Goal: Feedback & Contribution: Contribute content

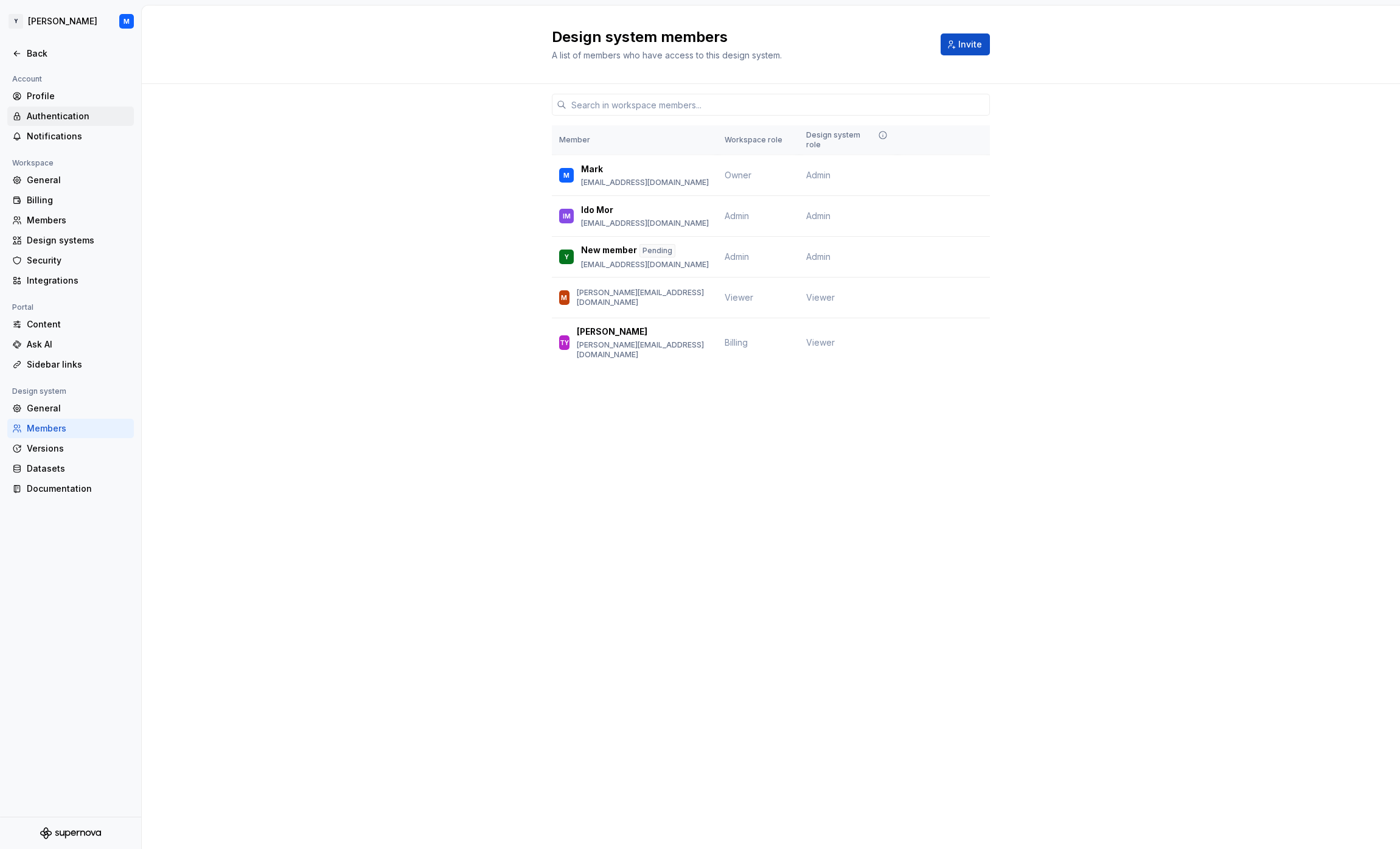
click at [70, 107] on div "Authentication" at bounding box center [70, 116] width 127 height 20
click at [70, 98] on div "Profile" at bounding box center [78, 96] width 102 height 12
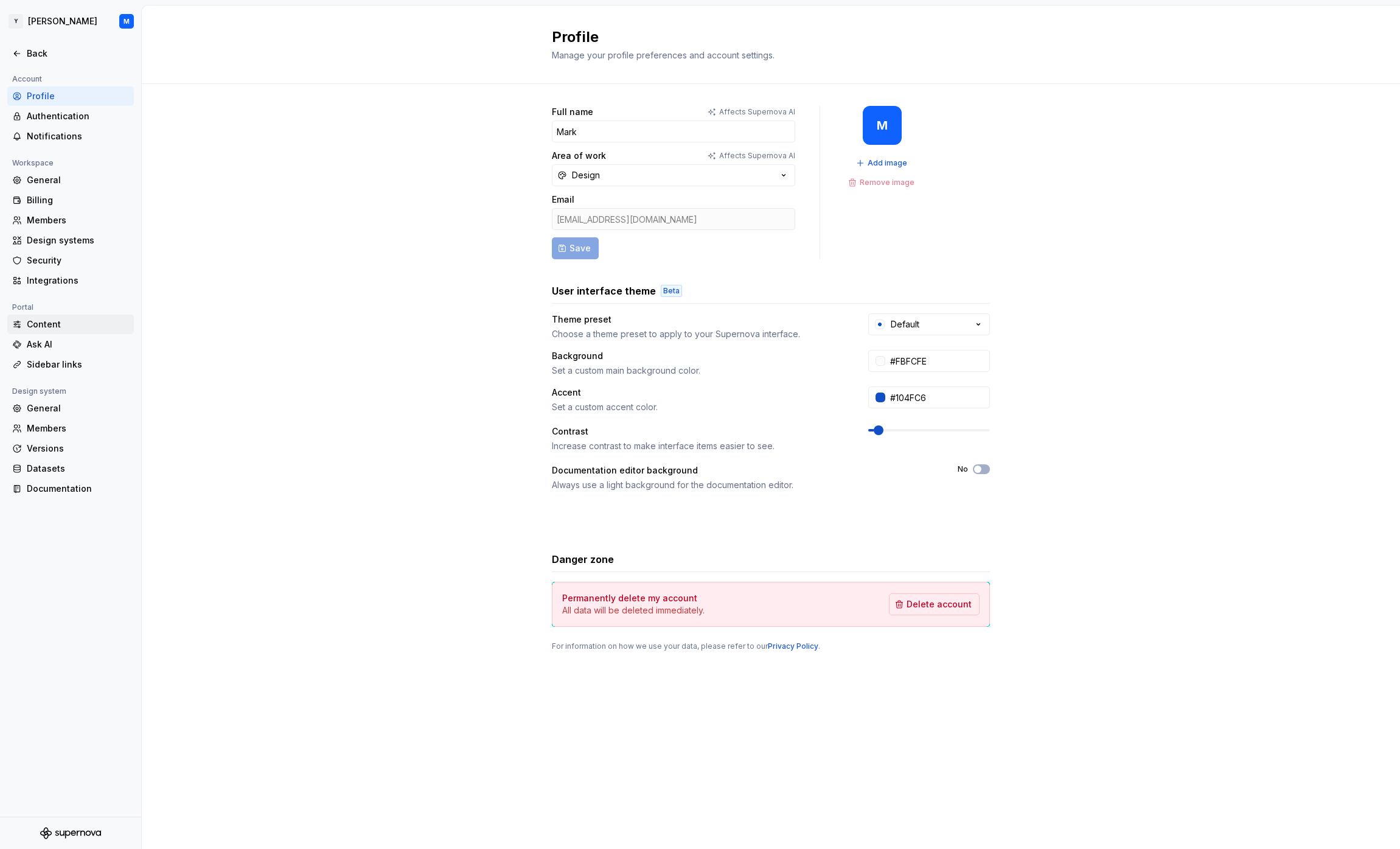
click at [71, 324] on div "Content" at bounding box center [78, 324] width 102 height 12
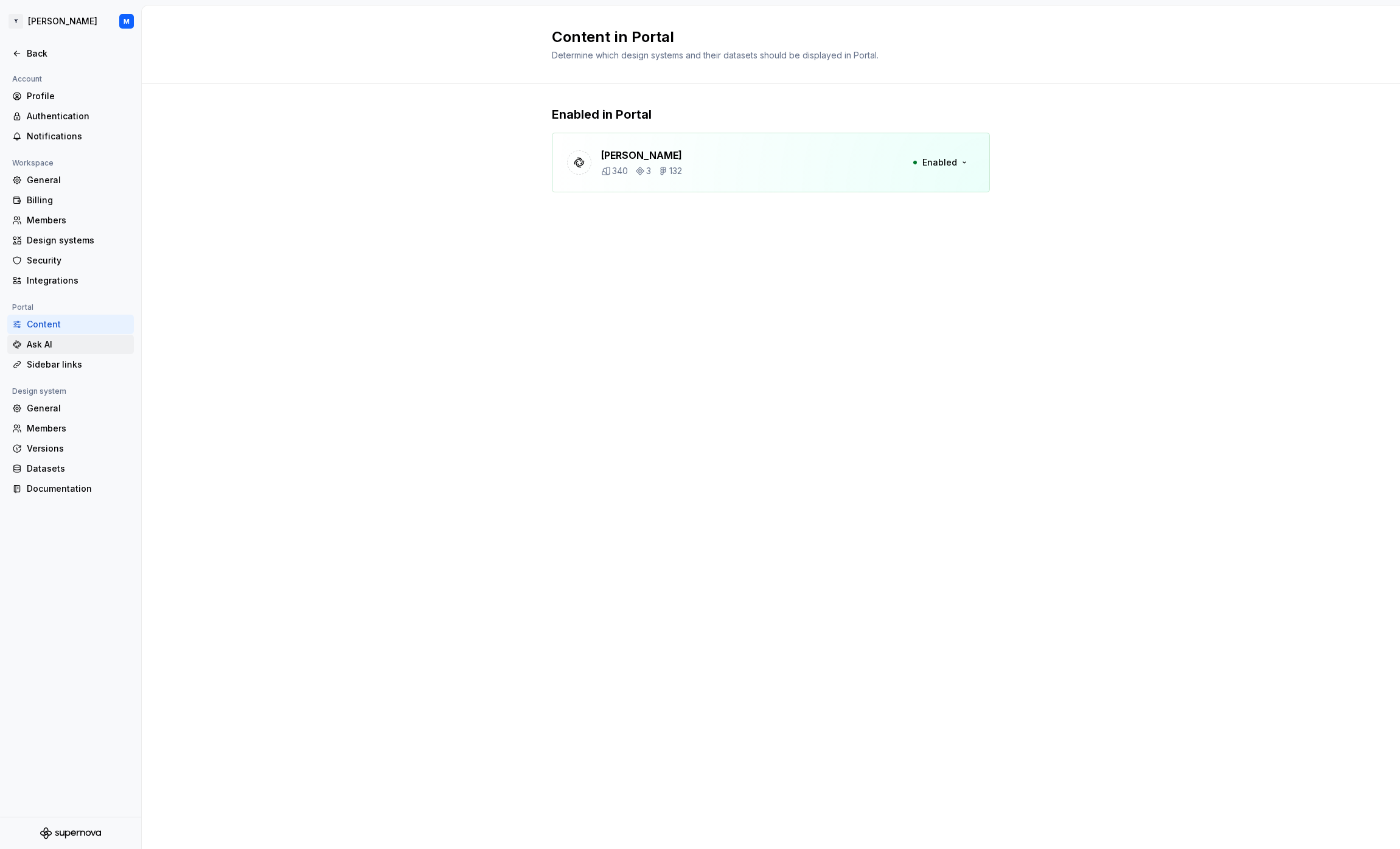
click at [67, 340] on div "Ask AI" at bounding box center [78, 344] width 102 height 12
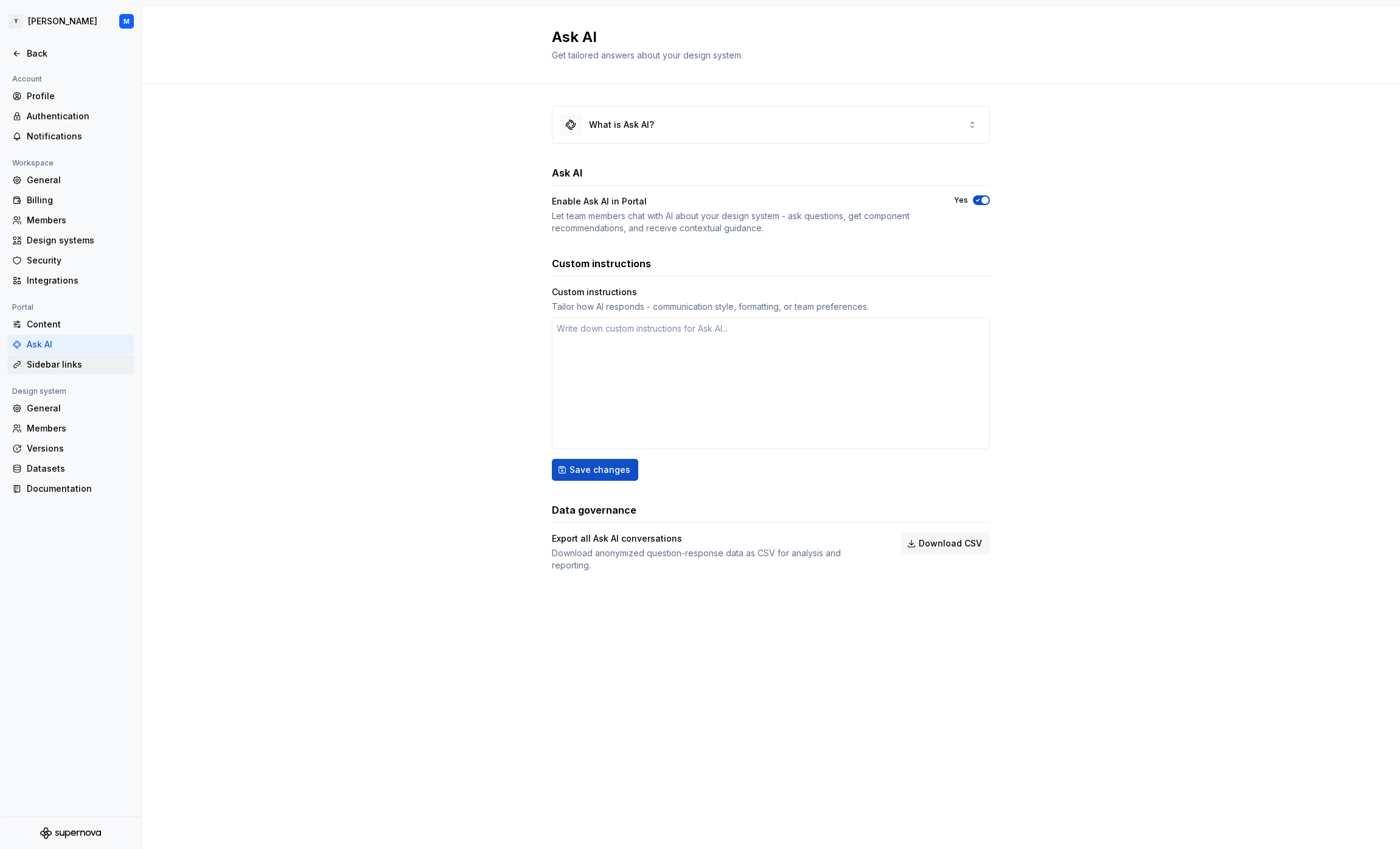
click at [77, 359] on div "Sidebar links" at bounding box center [78, 365] width 102 height 12
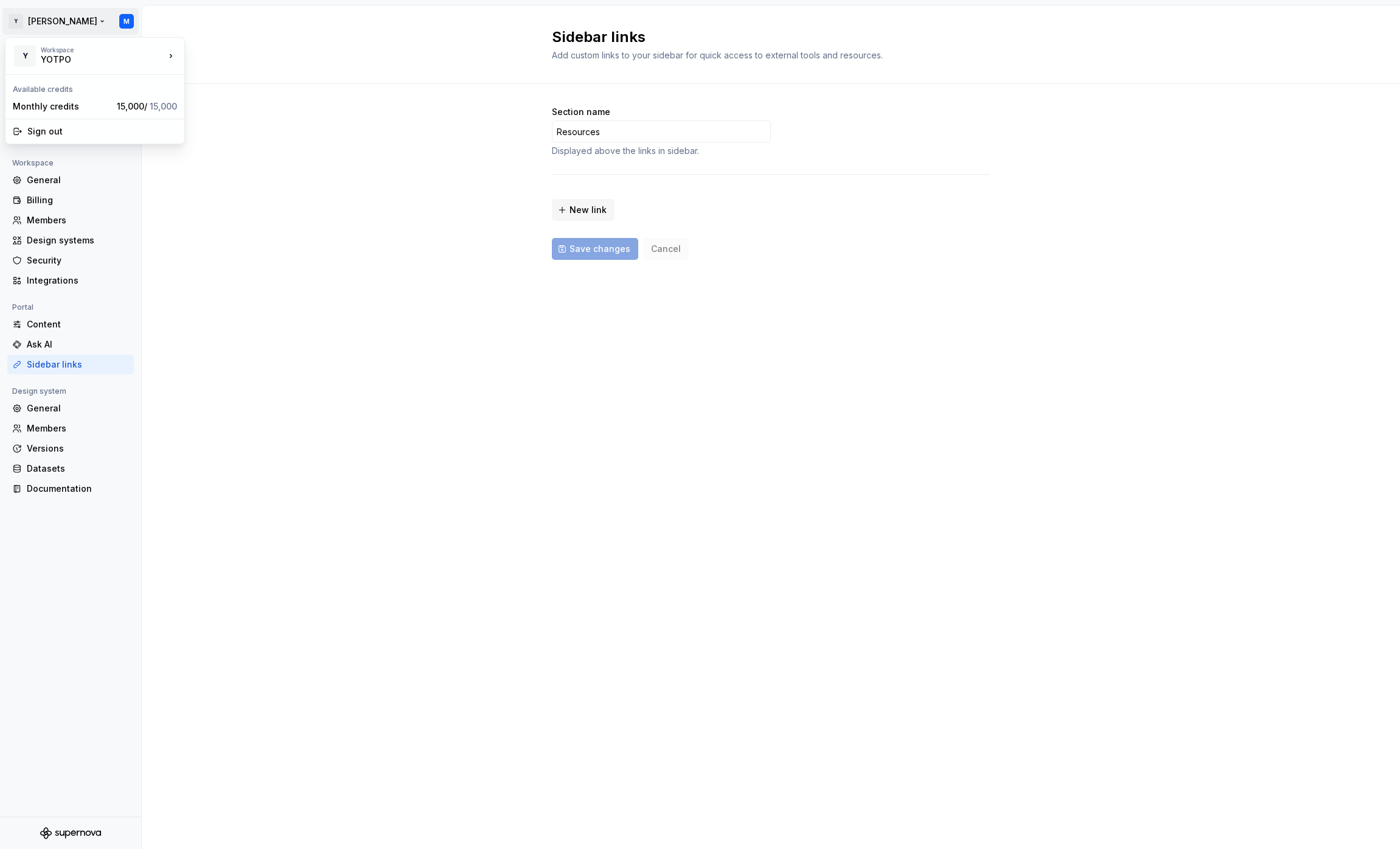
click at [128, 22] on html "Y Mingo M Back Account Profile Authentication Notifications Workspace General B…" at bounding box center [700, 424] width 1400 height 849
click at [293, 249] on html "Y Mingo M Back Account Profile Authentication Notifications Workspace General B…" at bounding box center [700, 424] width 1400 height 849
click at [48, 51] on div "Back" at bounding box center [78, 53] width 102 height 12
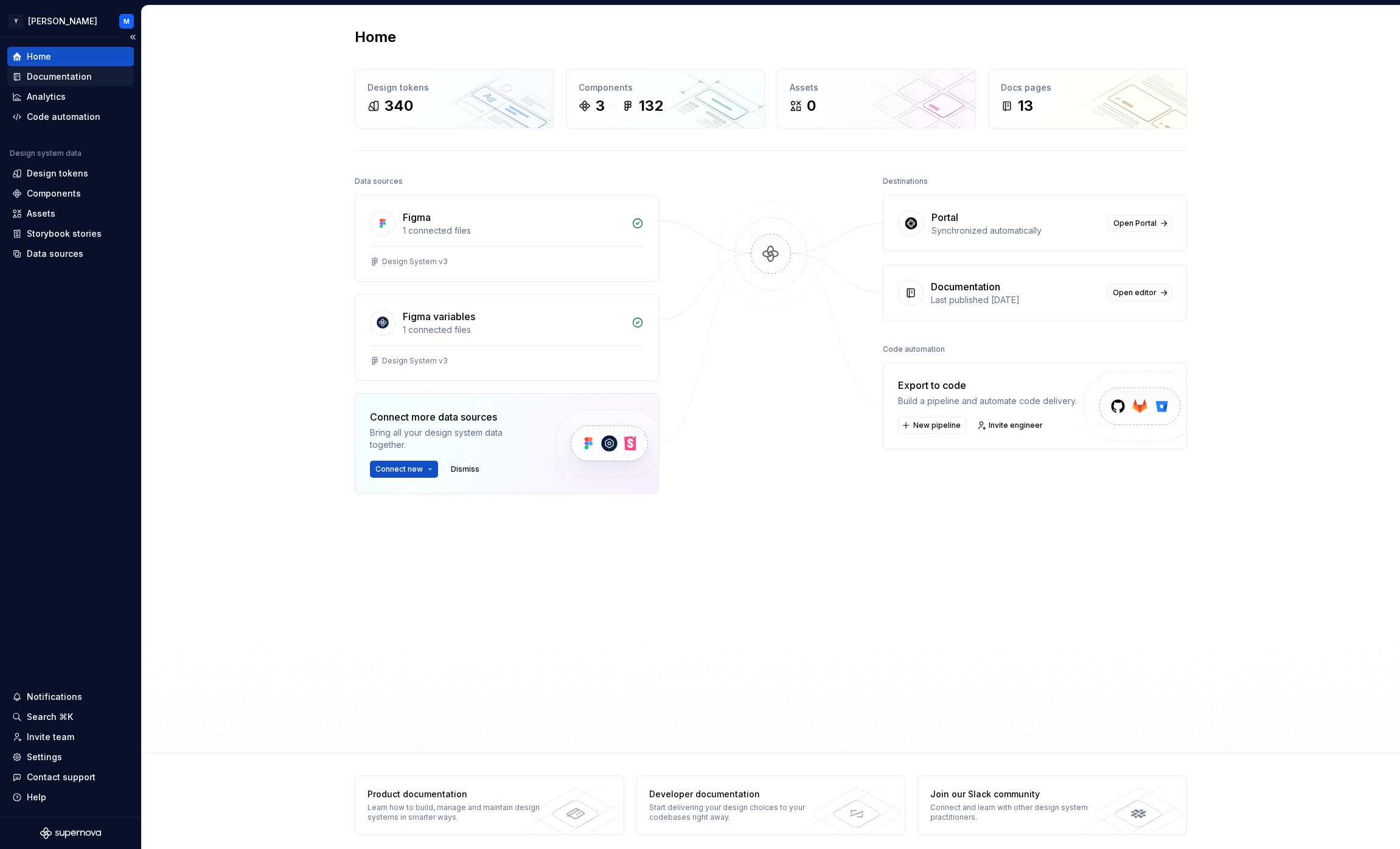
click at [69, 77] on div "Documentation" at bounding box center [59, 77] width 65 height 12
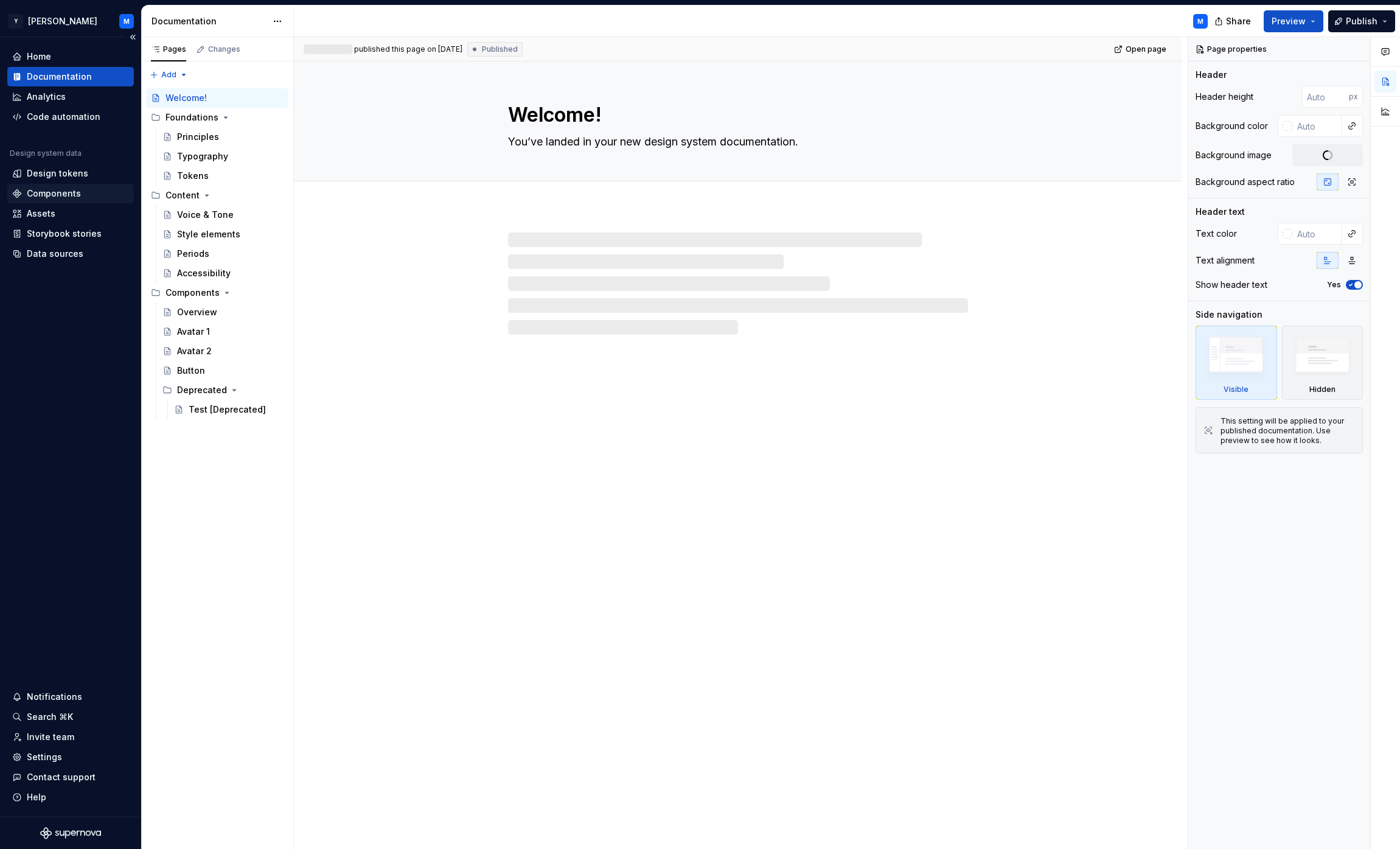
click at [65, 191] on div "Components" at bounding box center [54, 193] width 54 height 12
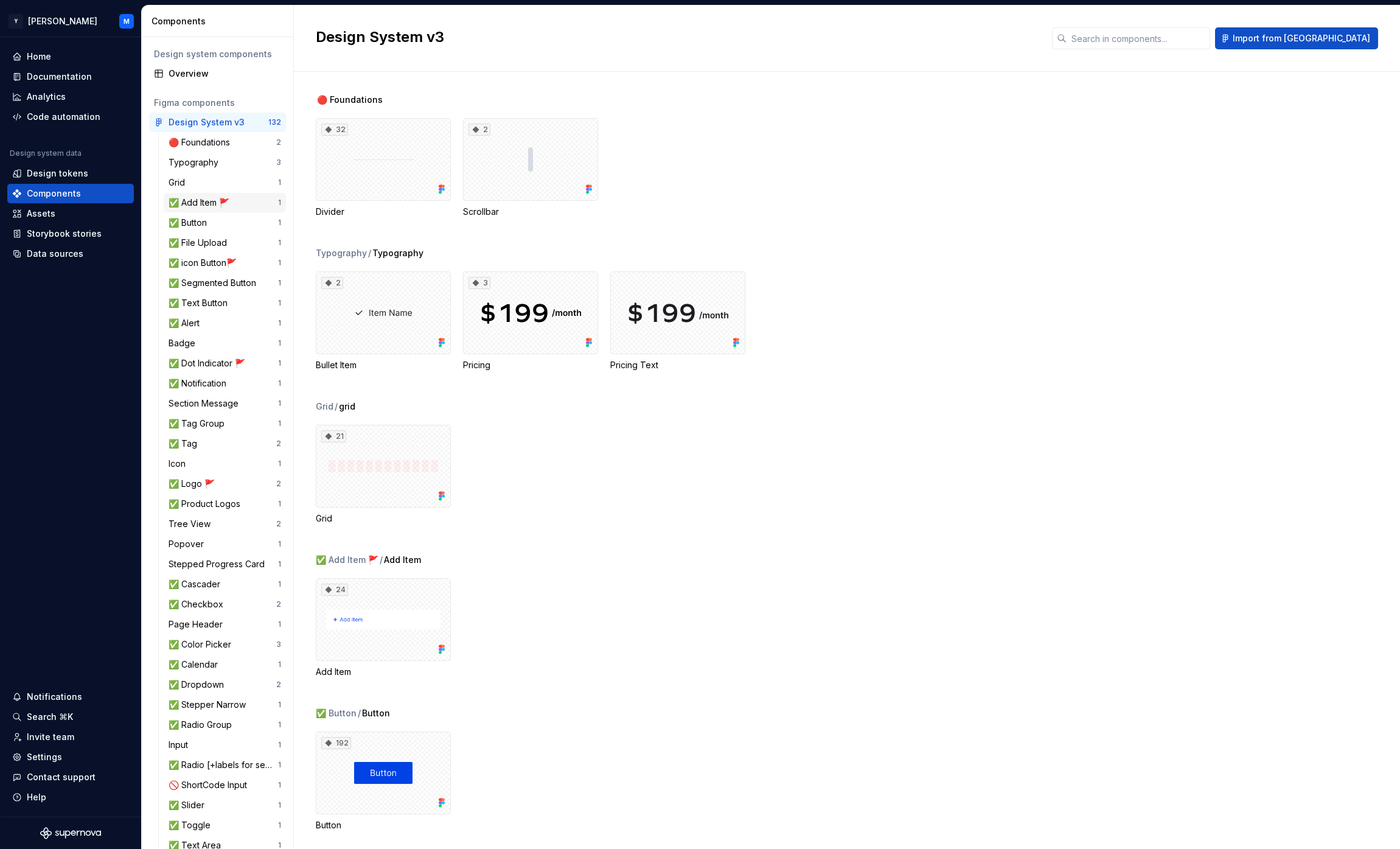
click at [245, 197] on div "✅ Add Item 🚩" at bounding box center [223, 203] width 110 height 12
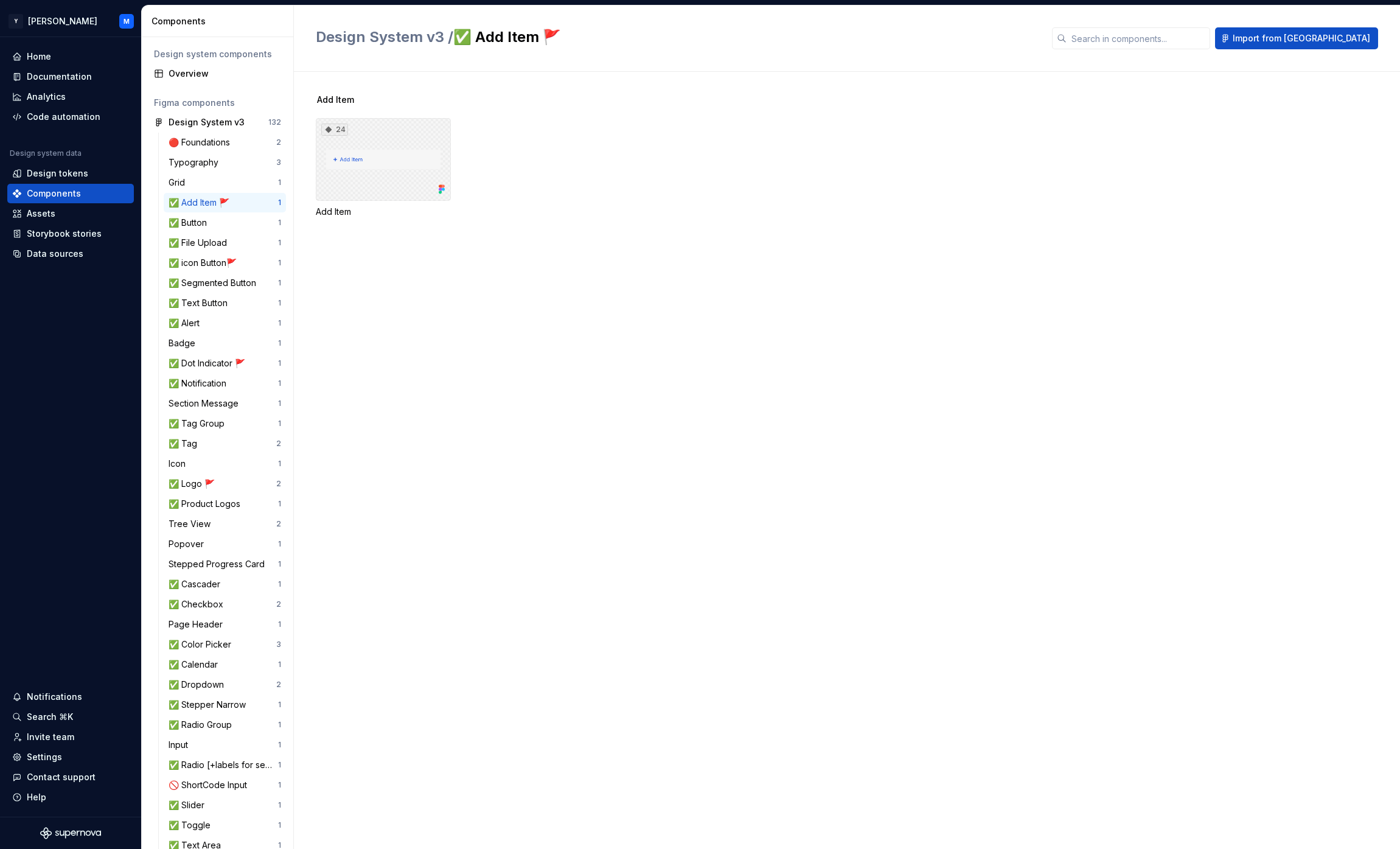
click at [431, 150] on div "24" at bounding box center [384, 159] width 135 height 83
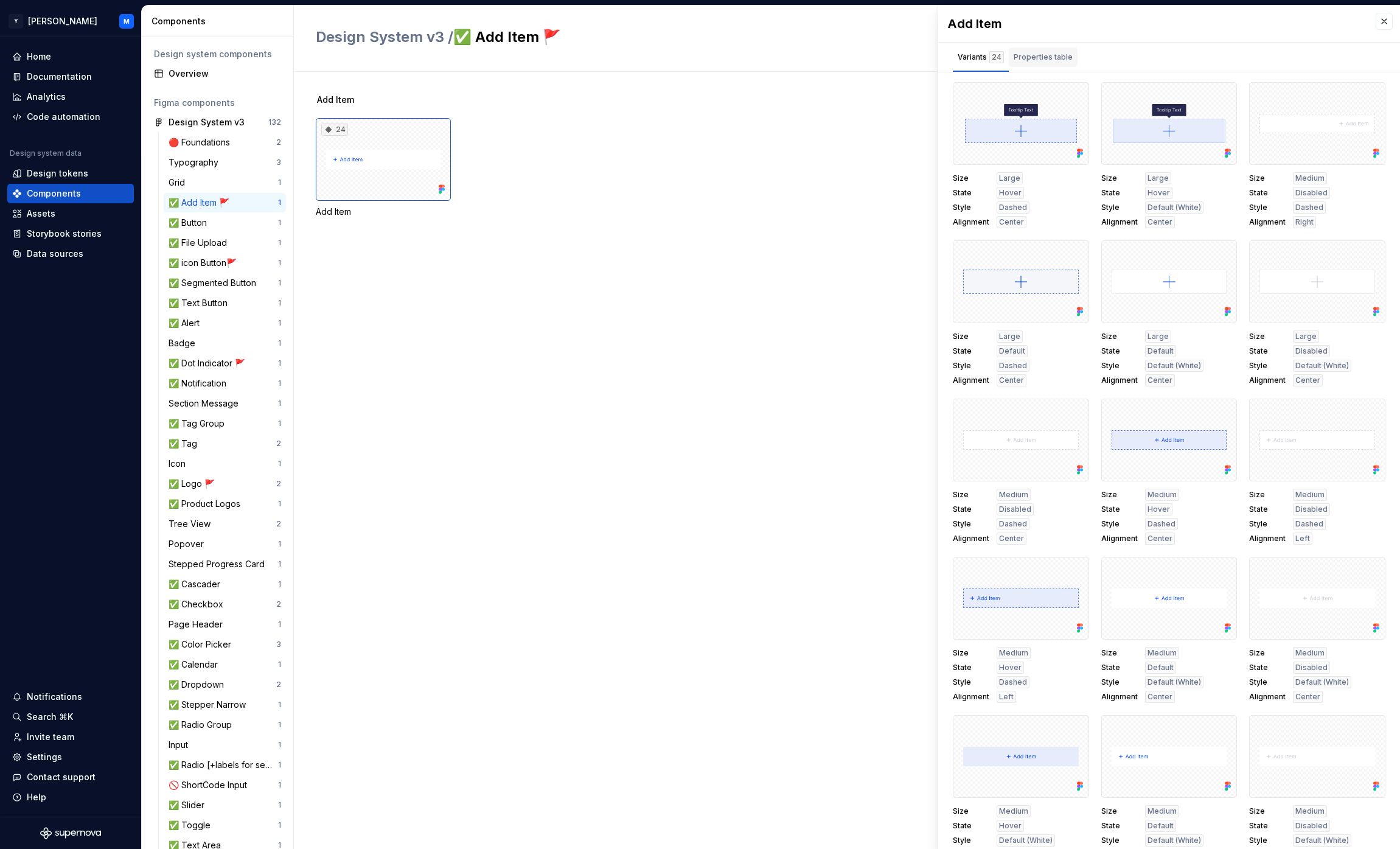
click at [1054, 56] on div "Properties table" at bounding box center [1043, 57] width 59 height 12
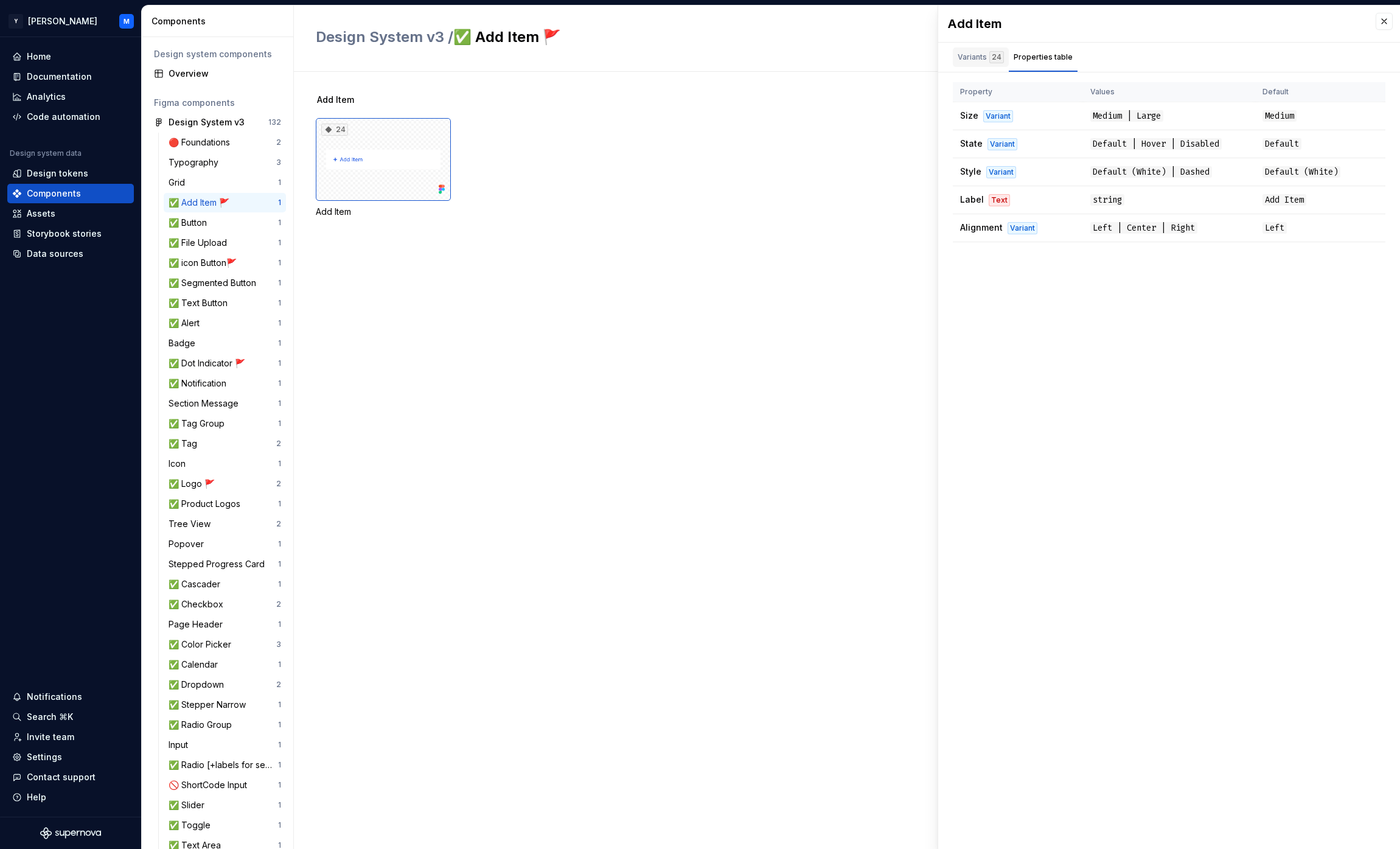
click at [980, 59] on div "Variants 24" at bounding box center [981, 57] width 47 height 12
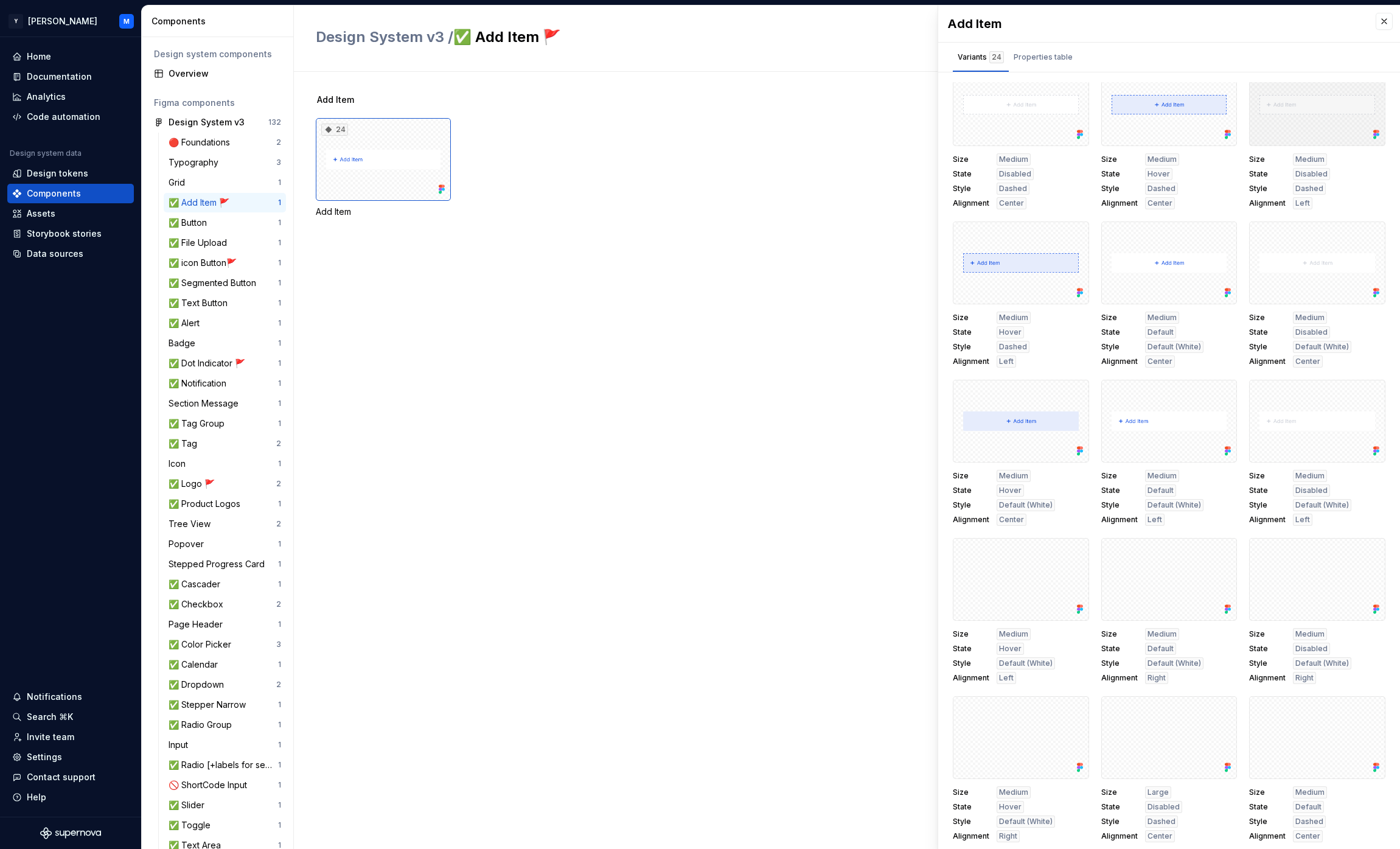
scroll to position [491, 0]
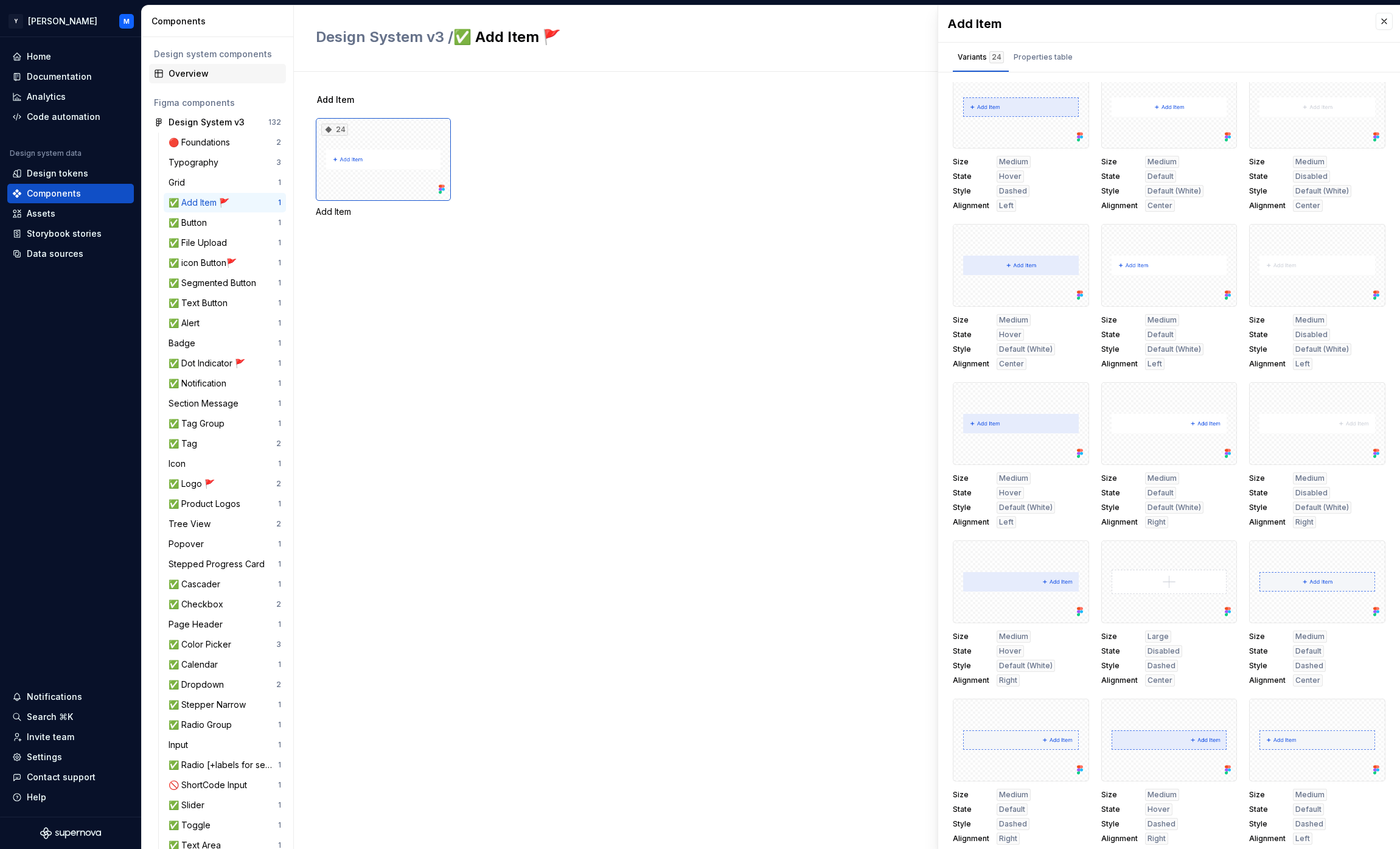
click at [188, 76] on div "Overview" at bounding box center [225, 73] width 113 height 12
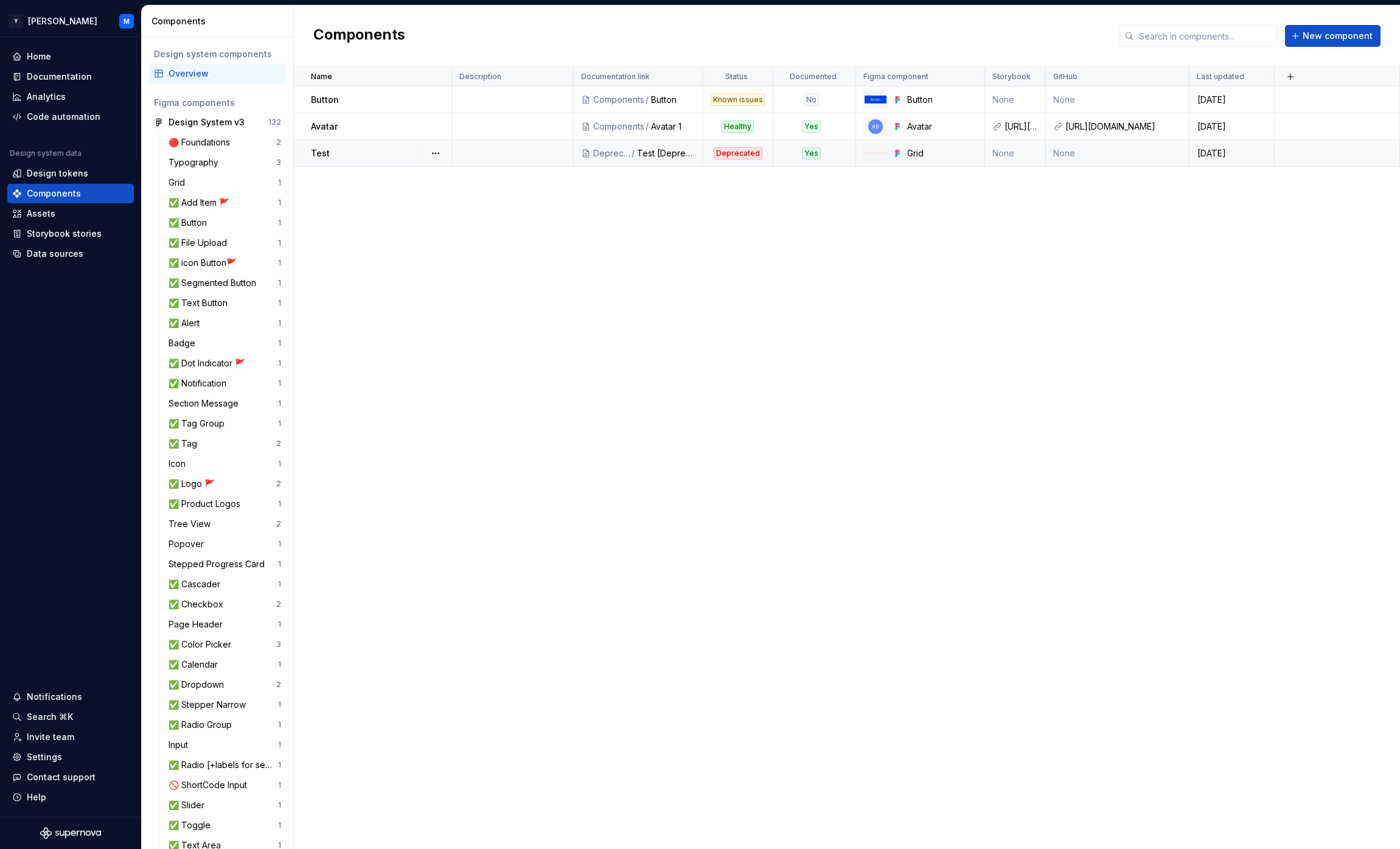
click at [334, 150] on div "Test" at bounding box center [380, 153] width 140 height 12
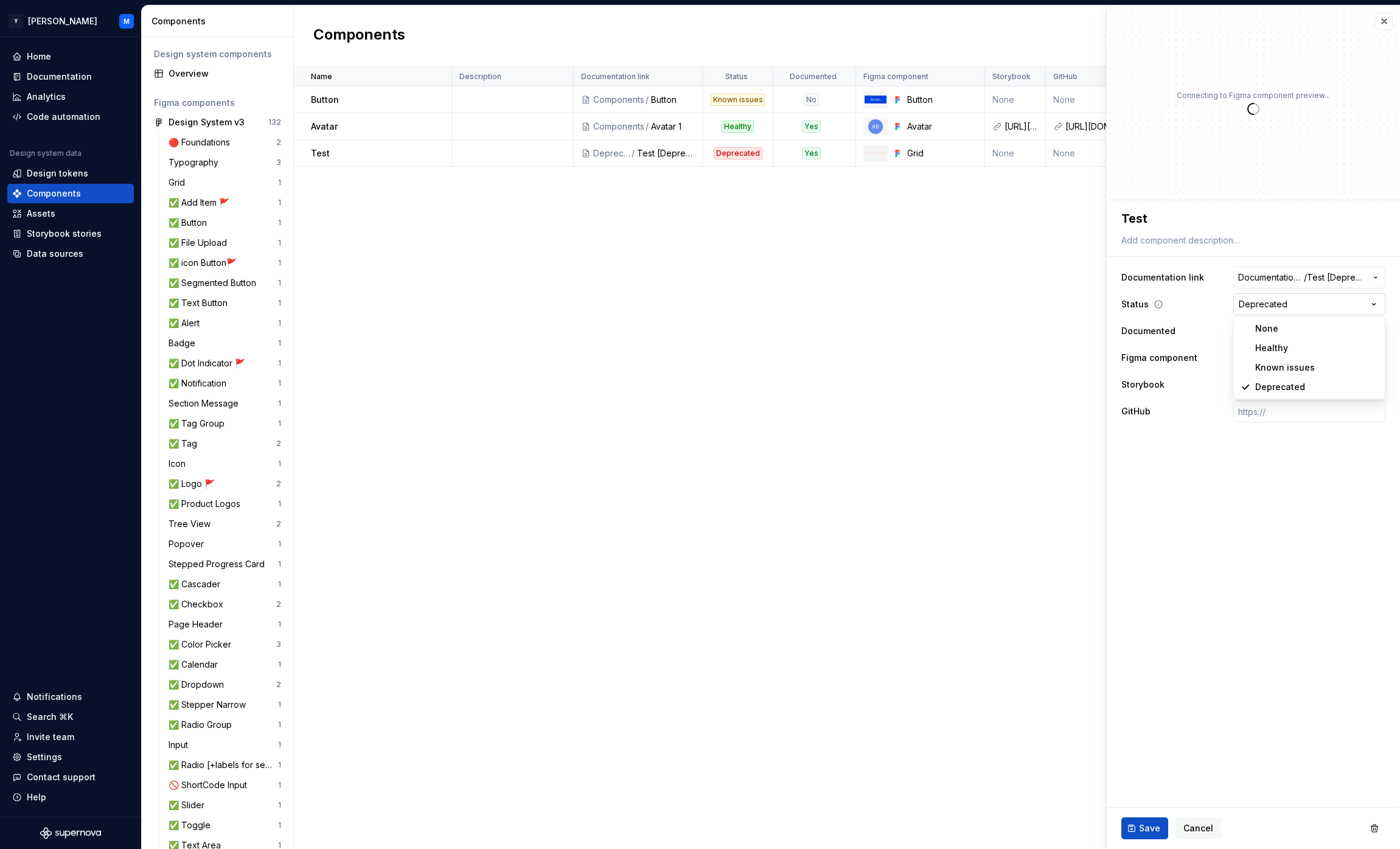
click at [1312, 300] on html "Y Mingo M Home Documentation Analytics Code automation Design system data Desig…" at bounding box center [700, 424] width 1400 height 849
click at [1315, 530] on html "Y Mingo M Home Documentation Analytics Code automation Design system data Desig…" at bounding box center [700, 424] width 1400 height 849
click at [88, 75] on div "Documentation" at bounding box center [59, 77] width 65 height 12
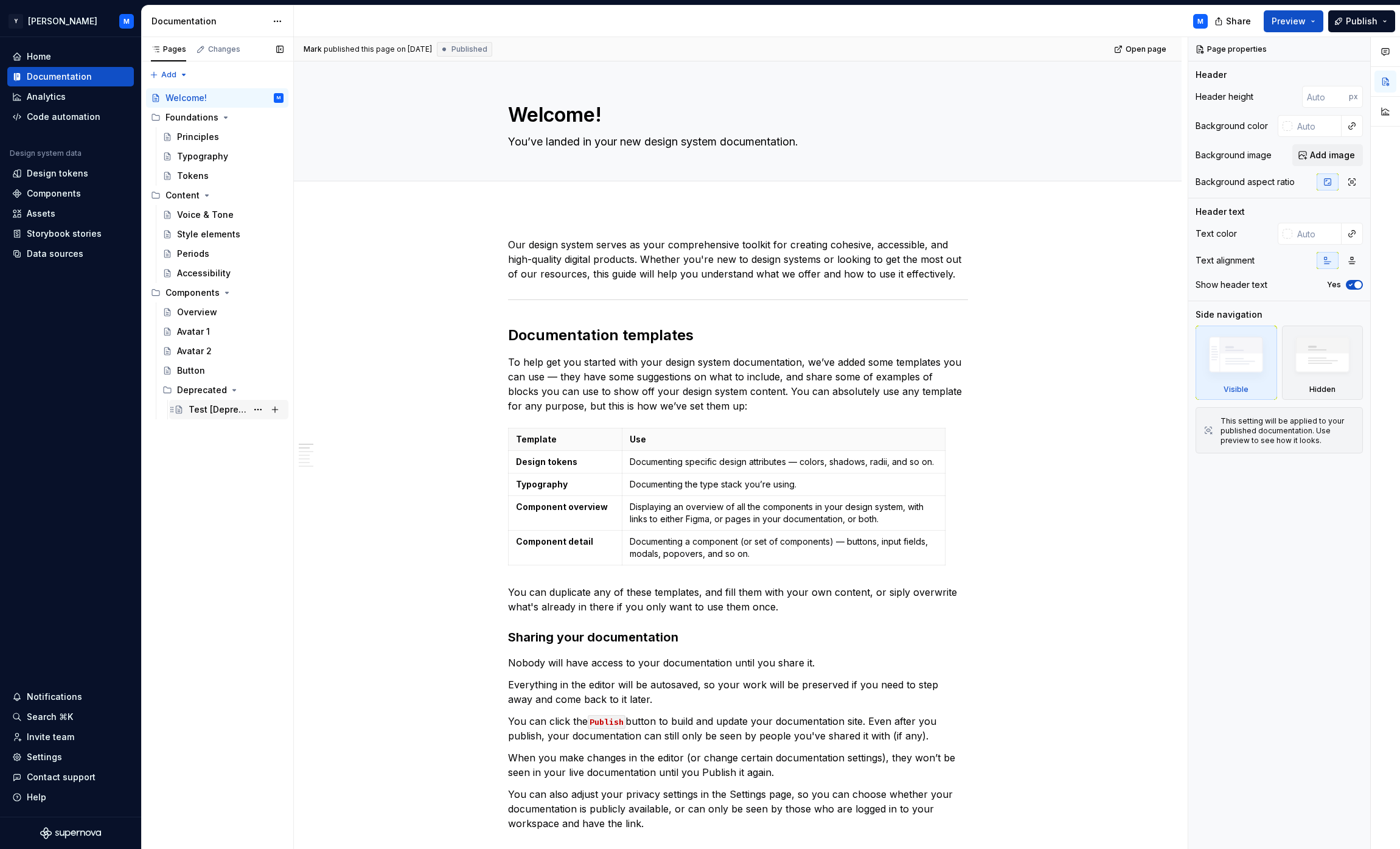
click at [224, 405] on div "Test [Deprecated]" at bounding box center [218, 409] width 58 height 12
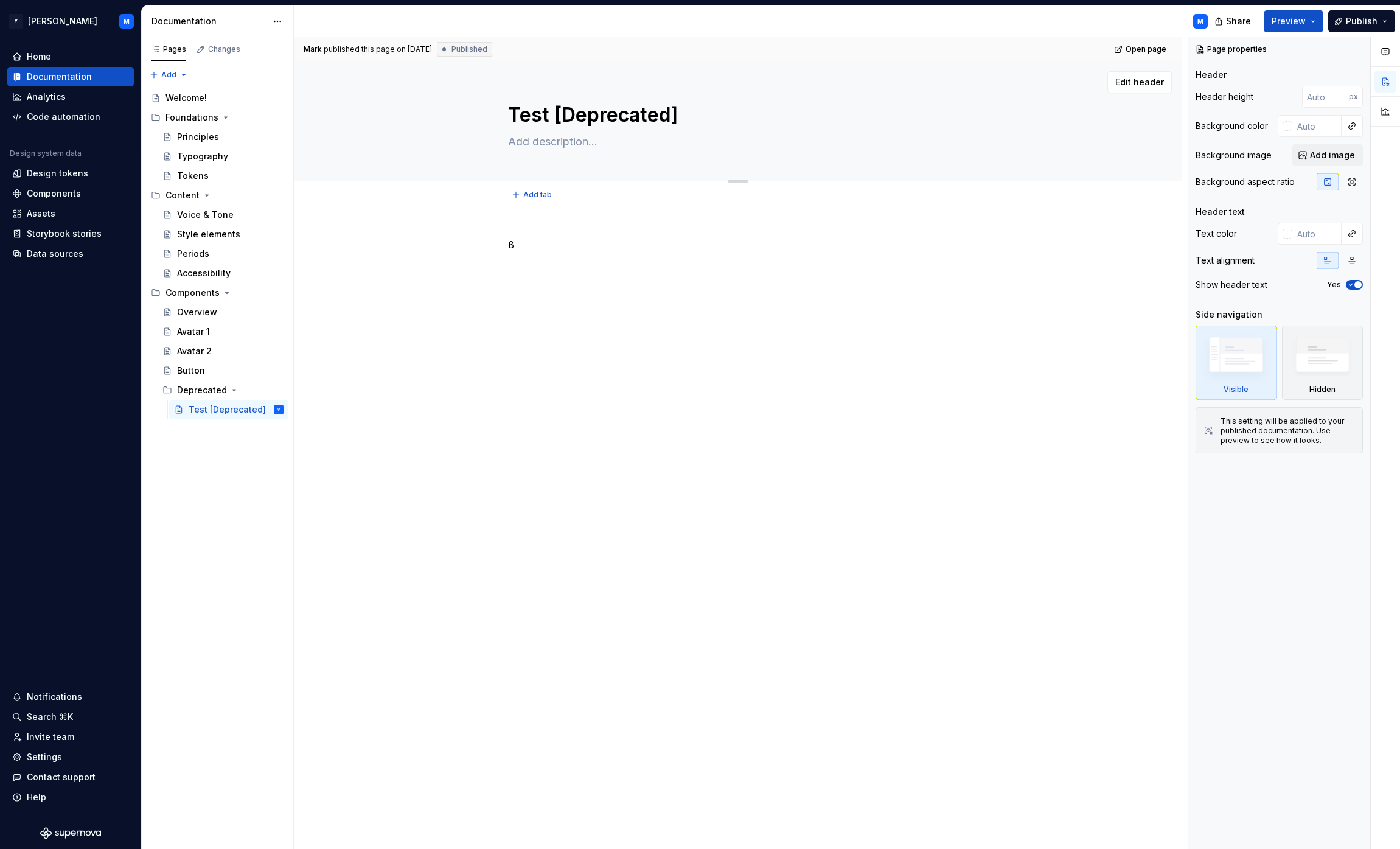
click at [733, 110] on textarea "Test [Deprecated]" at bounding box center [736, 115] width 460 height 30
click at [740, 113] on textarea "Test [Deprecated]" at bounding box center [736, 115] width 460 height 30
click at [1163, 77] on span "Edit header" at bounding box center [1140, 82] width 49 height 12
click at [561, 505] on div "ß" at bounding box center [738, 380] width 888 height 345
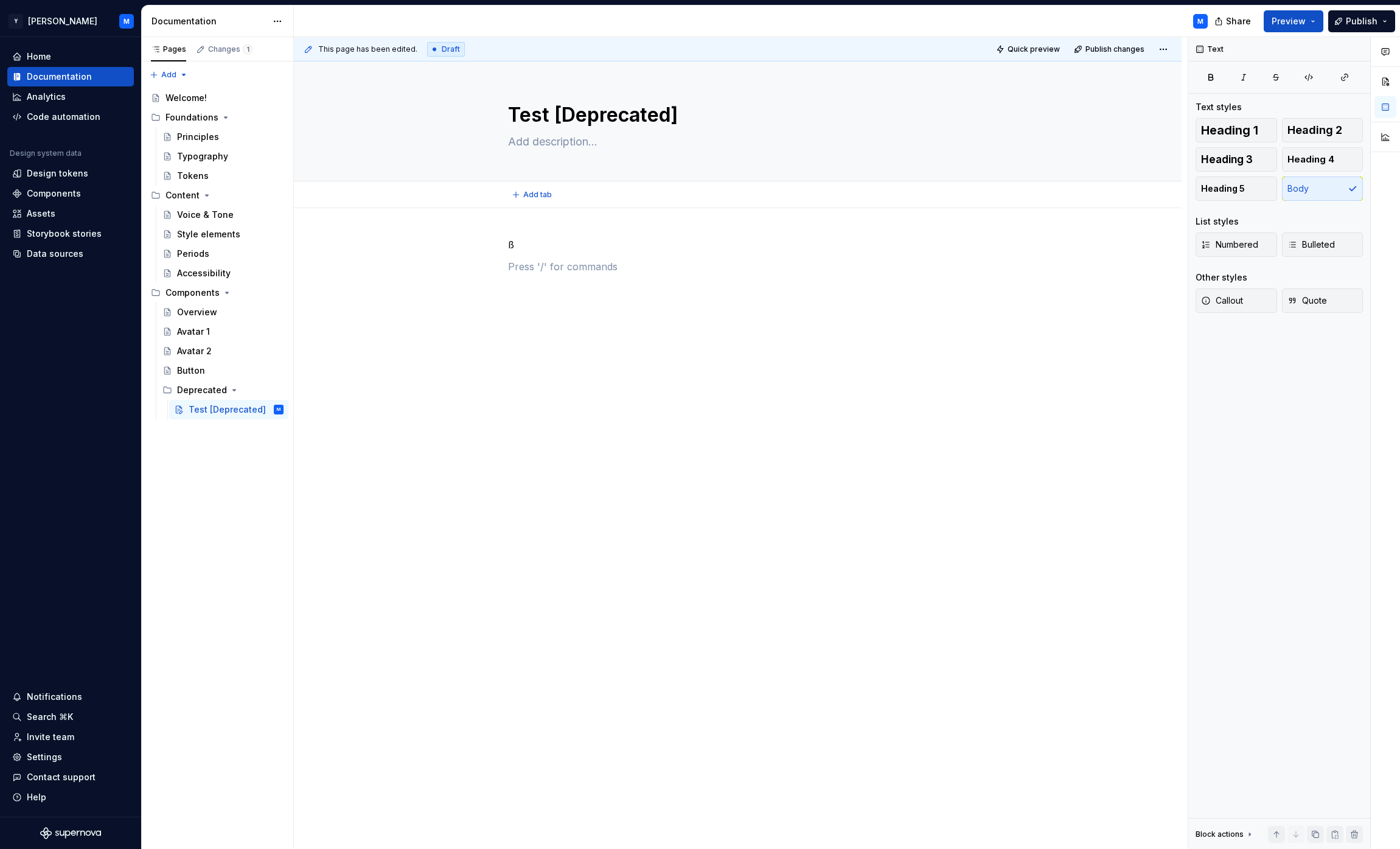
type textarea "*"
click at [529, 247] on p "ß" at bounding box center [738, 245] width 460 height 14
click at [640, 473] on div "This page has been edited. Draft Quick preview Publish changes Test [Deprecated…" at bounding box center [740, 443] width 894 height 812
click at [0, 0] on button "Page tree" at bounding box center [0, 0] width 0 height 0
type textarea "*"
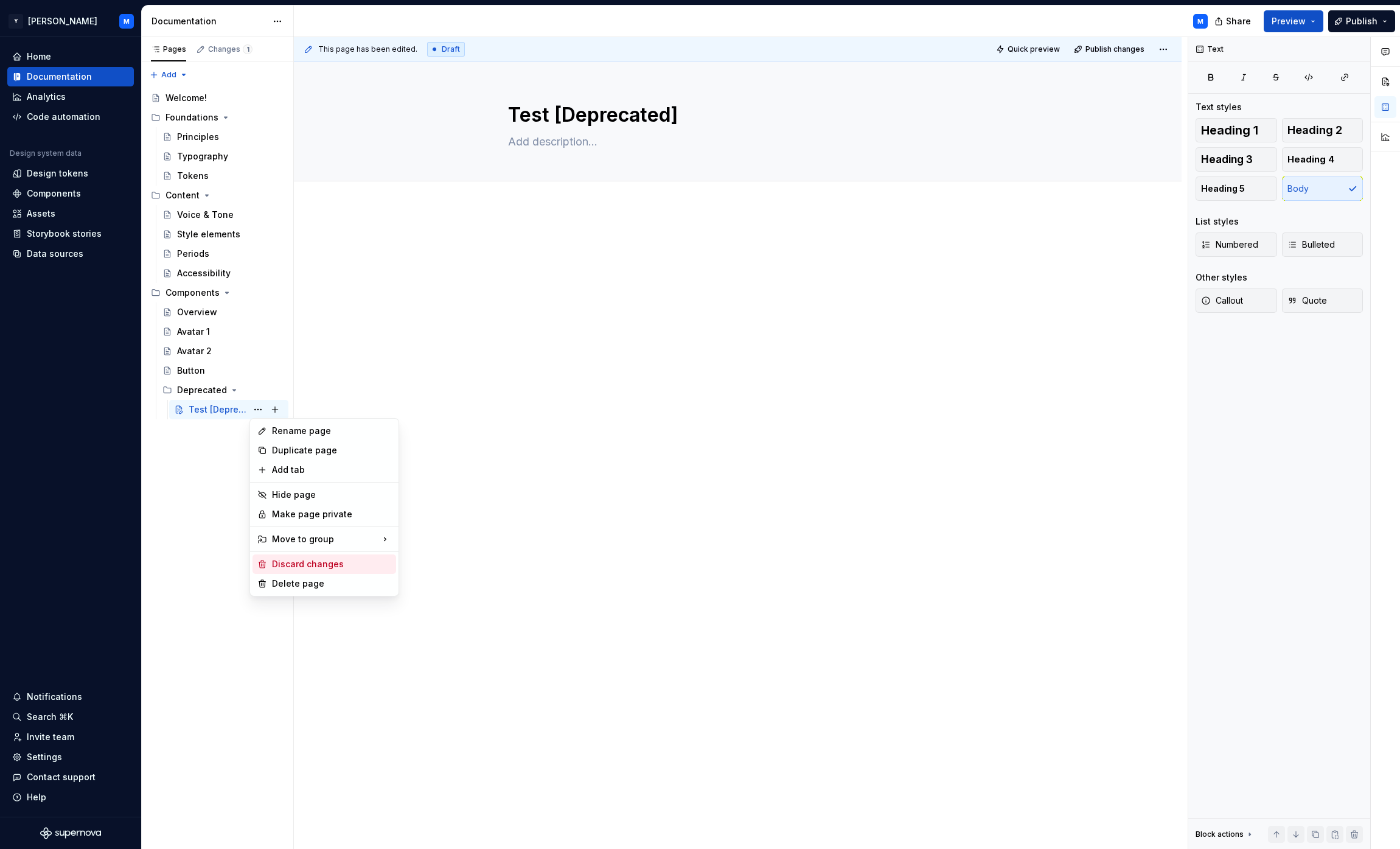
click at [300, 561] on div "Discard changes" at bounding box center [332, 564] width 119 height 12
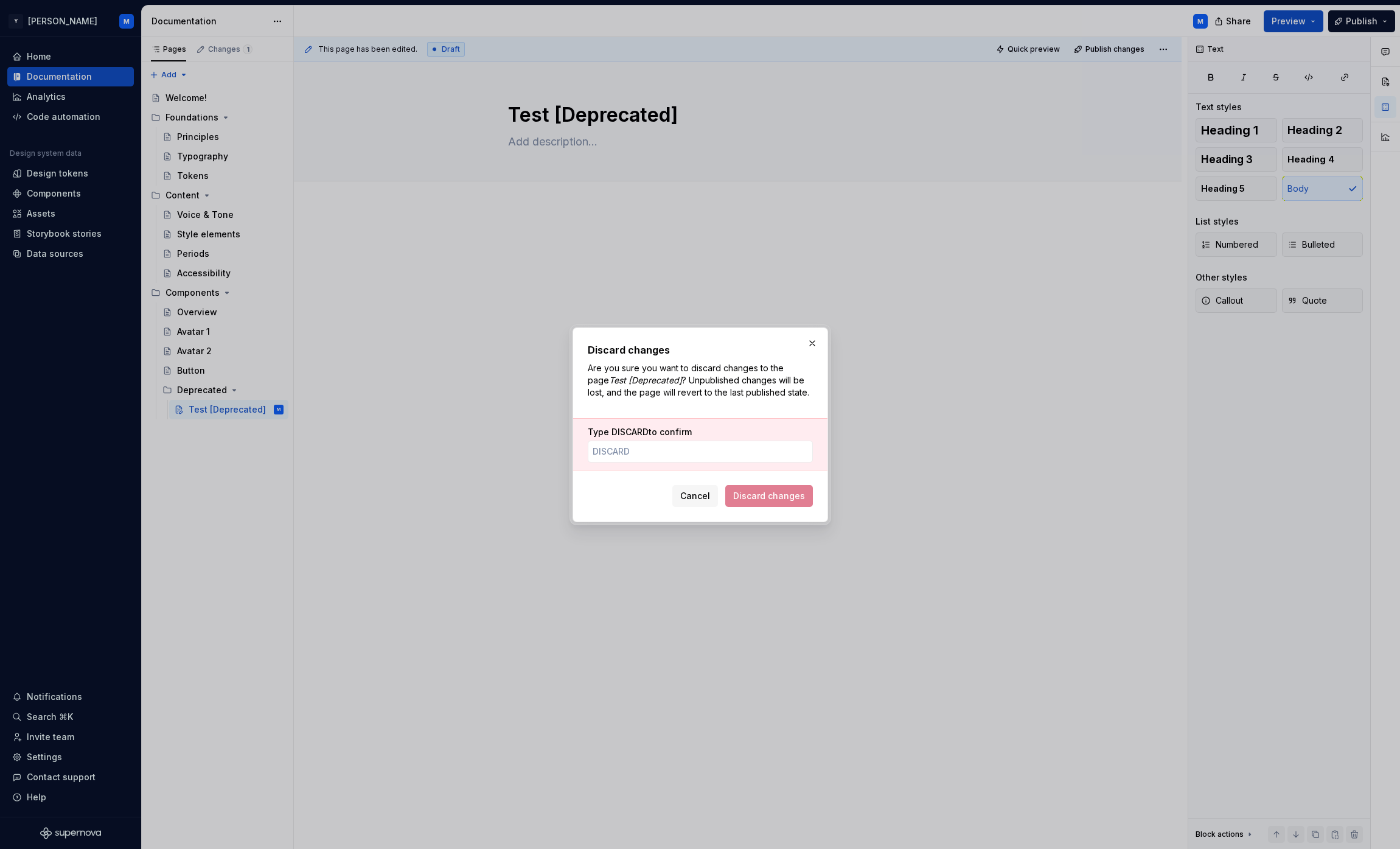
click at [634, 436] on label "Type DISCARD to confirm" at bounding box center [639, 432] width 104 height 12
click at [634, 441] on input "Type DISCARD to confirm" at bounding box center [700, 451] width 225 height 22
click at [633, 435] on span "DISCARD" at bounding box center [630, 432] width 37 height 10
click at [633, 441] on input "Type DISCARD to confirm" at bounding box center [700, 451] width 225 height 22
click at [630, 449] on input "Type DISCARD to confirm" at bounding box center [700, 451] width 225 height 22
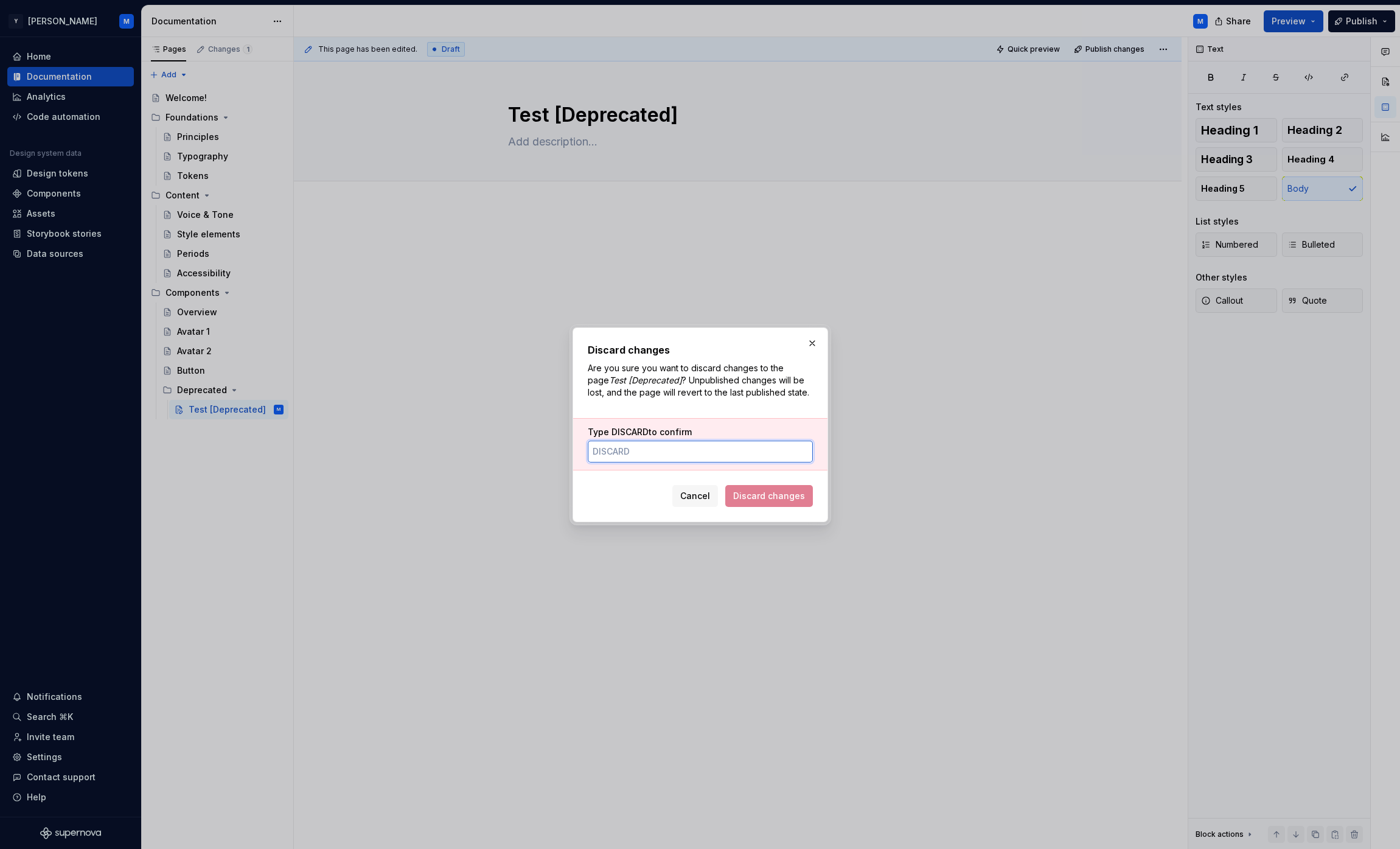
paste input "3&1F%?A?"
type input "3&1F%?A?"
type textarea "*"
type input "DISCARD"
click at [746, 502] on span "Discard changes" at bounding box center [769, 496] width 72 height 12
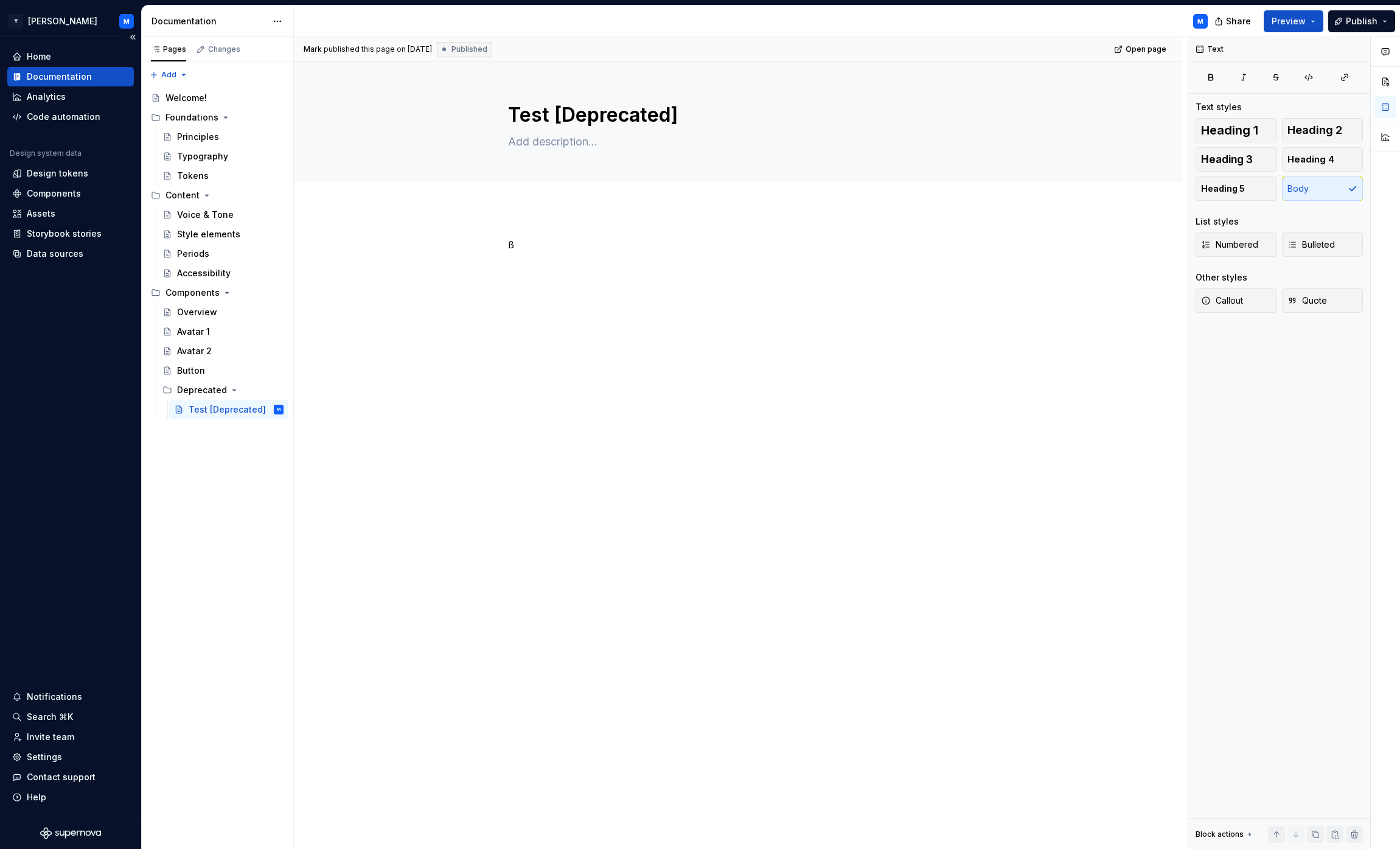
type textarea "*"
